Goal: Information Seeking & Learning: Learn about a topic

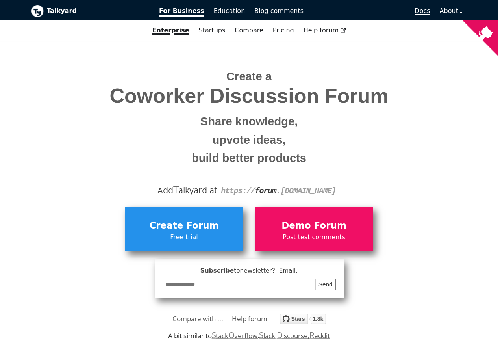
click at [422, 10] on span "Docs" at bounding box center [422, 10] width 15 height 7
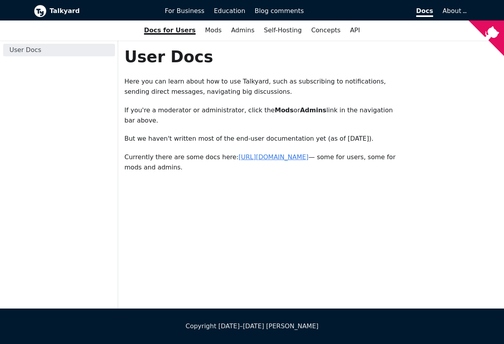
click at [281, 157] on link "[URL][DOMAIN_NAME]" at bounding box center [274, 156] width 70 height 7
